Goal: Task Accomplishment & Management: Manage account settings

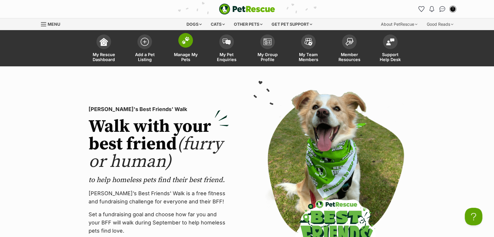
click at [183, 45] on span at bounding box center [185, 40] width 15 height 15
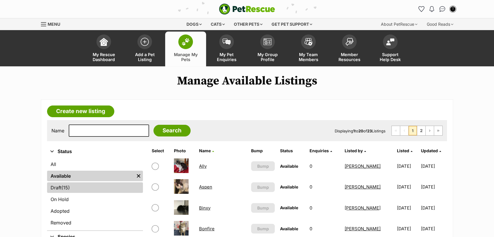
click at [87, 187] on link "Draft (15) Items" at bounding box center [95, 188] width 96 height 11
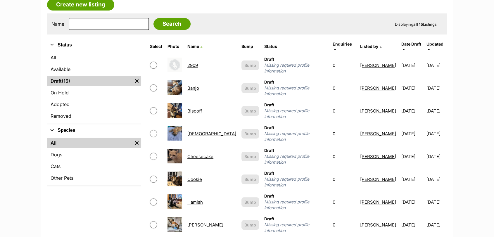
scroll to position [94, 0]
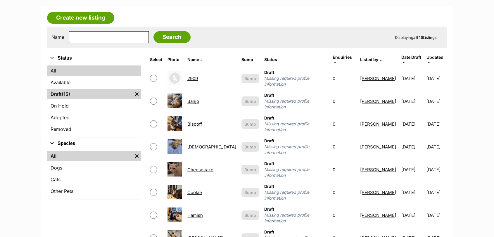
click at [112, 73] on link "All" at bounding box center [94, 71] width 94 height 11
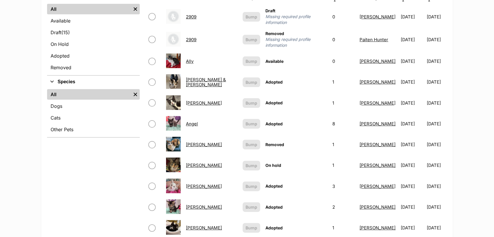
scroll to position [119, 0]
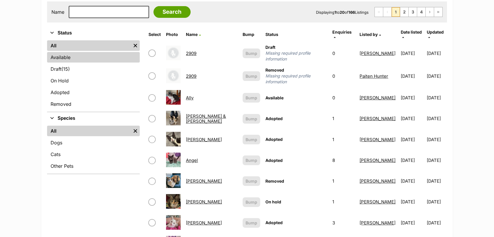
click at [93, 60] on link "Available" at bounding box center [93, 57] width 93 height 11
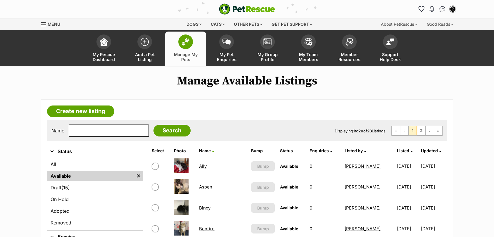
click at [210, 208] on link "Binxy" at bounding box center [204, 208] width 11 height 6
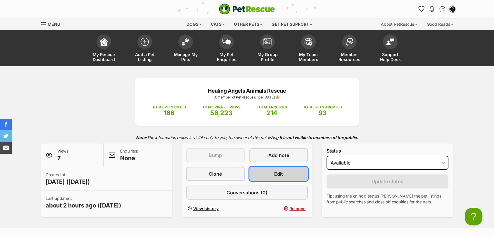
click at [290, 175] on link "Edit" at bounding box center [279, 174] width 59 height 14
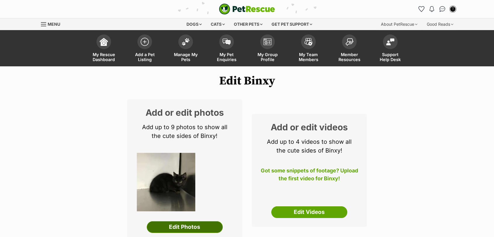
click at [213, 226] on link "Edit Photos" at bounding box center [185, 227] width 76 height 12
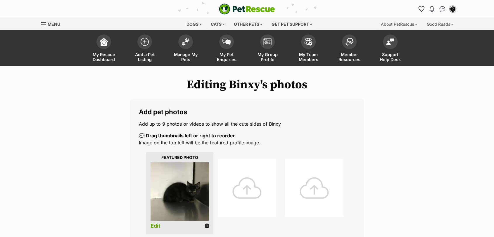
click at [245, 195] on div at bounding box center [247, 188] width 59 height 59
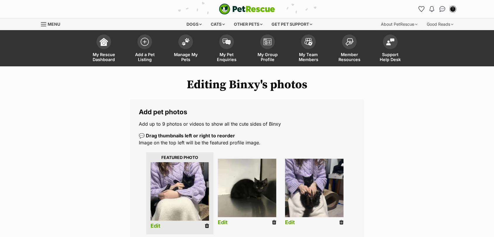
drag, startPoint x: 494, startPoint y: 77, endPoint x: 498, endPoint y: 71, distance: 7.4
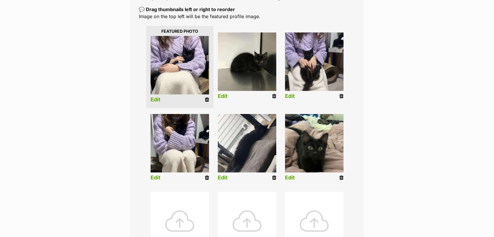
scroll to position [128, 0]
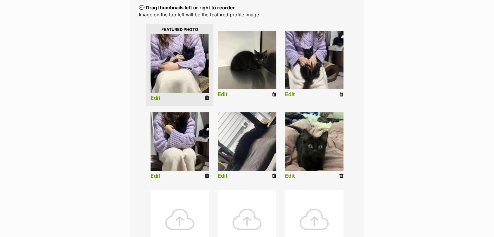
click at [274, 95] on icon at bounding box center [274, 94] width 4 height 5
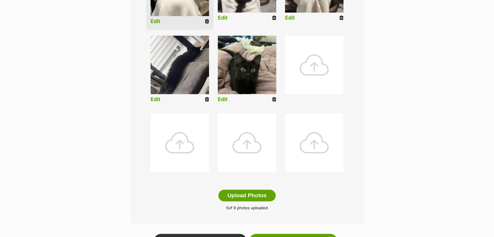
scroll to position [230, 0]
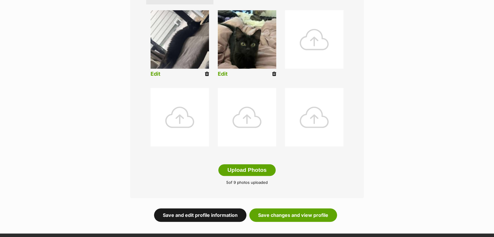
click at [199, 214] on link "Save and edit profile information" at bounding box center [200, 215] width 92 height 13
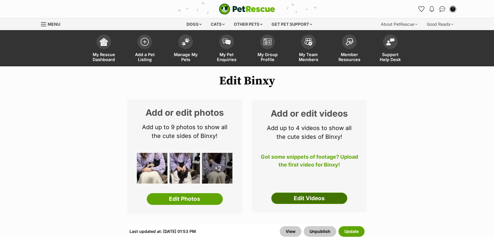
click at [311, 202] on link "Edit Videos" at bounding box center [309, 199] width 76 height 12
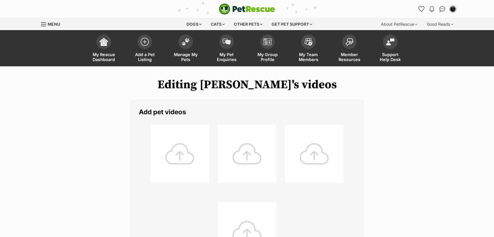
click at [180, 150] on div at bounding box center [180, 154] width 59 height 59
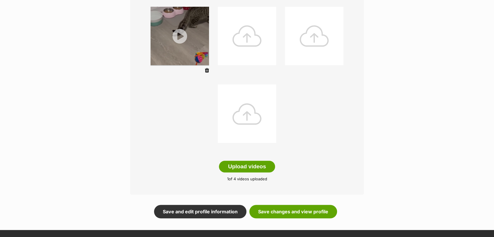
scroll to position [120, 0]
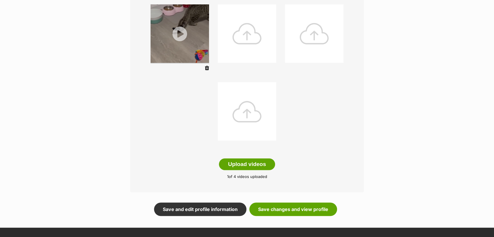
click at [269, 195] on form "Add pet videos Upload videos 1 of 4 videos uploaded Save and edit profile infor…" at bounding box center [247, 97] width 234 height 237
click at [269, 206] on link "Save changes and view profile" at bounding box center [294, 209] width 88 height 13
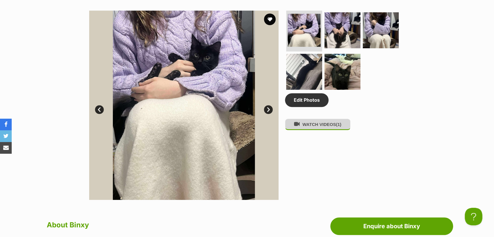
click at [313, 128] on button "WATCH VIDEOS (1)" at bounding box center [318, 124] width 66 height 11
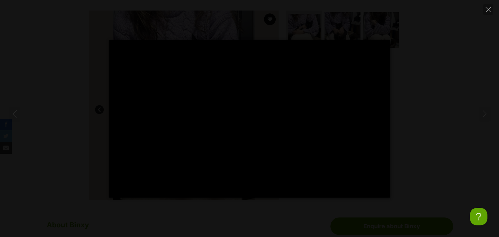
click at [246, 129] on div at bounding box center [249, 119] width 281 height 158
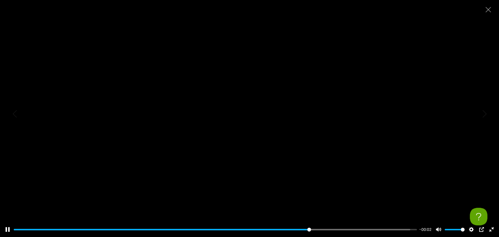
click at [246, 157] on div at bounding box center [249, 118] width 499 height 237
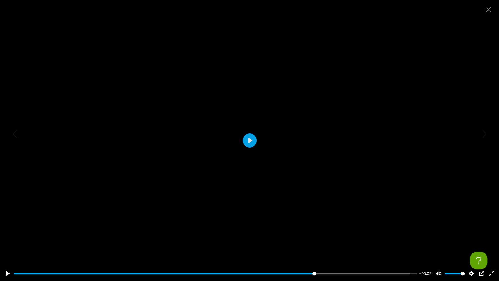
click at [246, 157] on div at bounding box center [249, 140] width 499 height 281
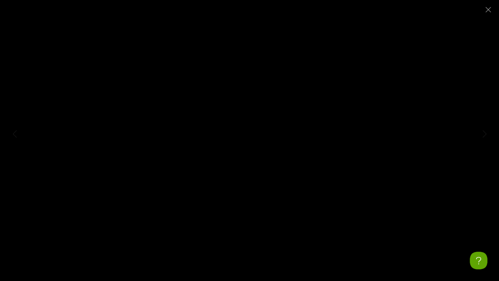
click at [246, 157] on div at bounding box center [249, 140] width 499 height 281
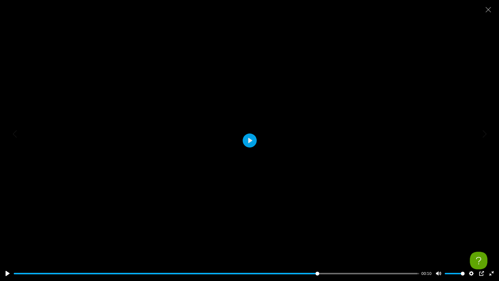
click at [467, 44] on div at bounding box center [249, 140] width 499 height 281
click at [340, 89] on div at bounding box center [249, 140] width 499 height 281
type input "79.24"
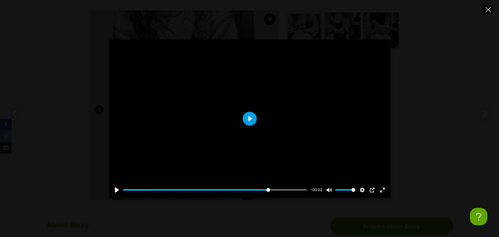
click at [487, 13] on button "Close" at bounding box center [488, 9] width 10 height 10
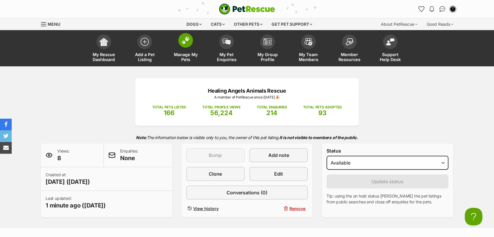
click at [183, 39] on img at bounding box center [186, 41] width 8 height 8
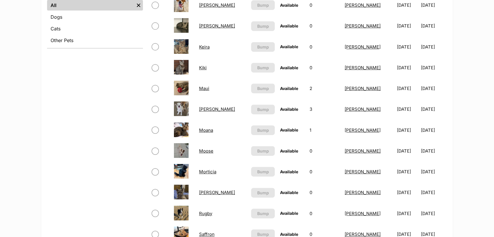
scroll to position [243, 0]
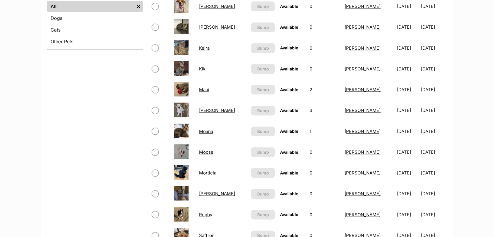
drag, startPoint x: 498, startPoint y: 38, endPoint x: 493, endPoint y: 95, distance: 57.1
click at [493, 95] on html "Skip to main content Log in to favourite this pet Log in Or sign up Search PetR…" at bounding box center [247, 241] width 494 height 968
click at [209, 28] on link "[PERSON_NAME]" at bounding box center [217, 27] width 36 height 6
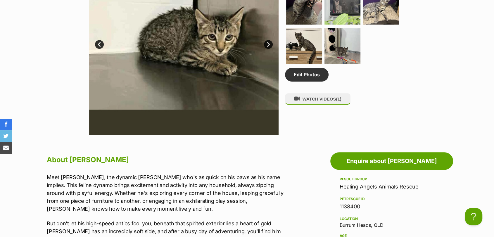
scroll to position [365, 0]
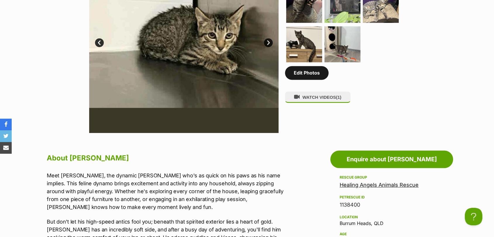
click at [316, 80] on link "Edit Photos" at bounding box center [307, 72] width 44 height 13
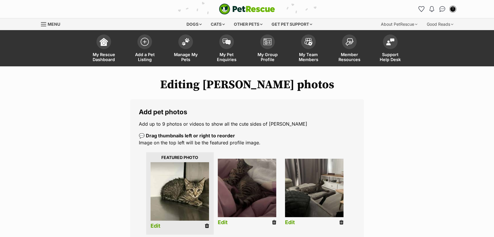
click at [207, 227] on icon at bounding box center [207, 225] width 4 height 5
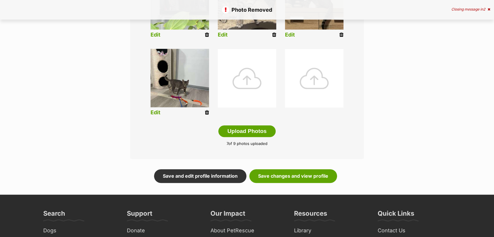
scroll to position [276, 0]
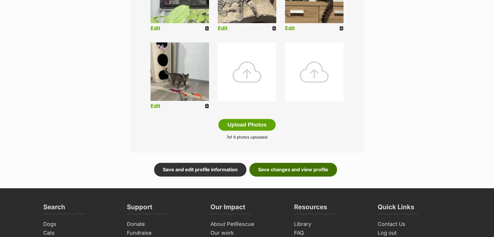
click at [278, 167] on link "Save changes and view profile" at bounding box center [294, 169] width 88 height 13
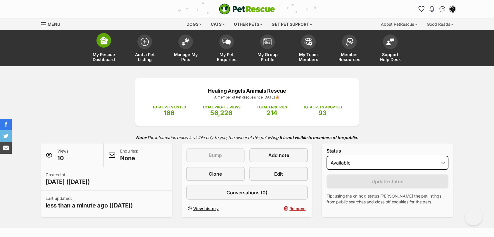
click at [104, 41] on img at bounding box center [104, 40] width 8 height 8
